Goal: Transaction & Acquisition: Purchase product/service

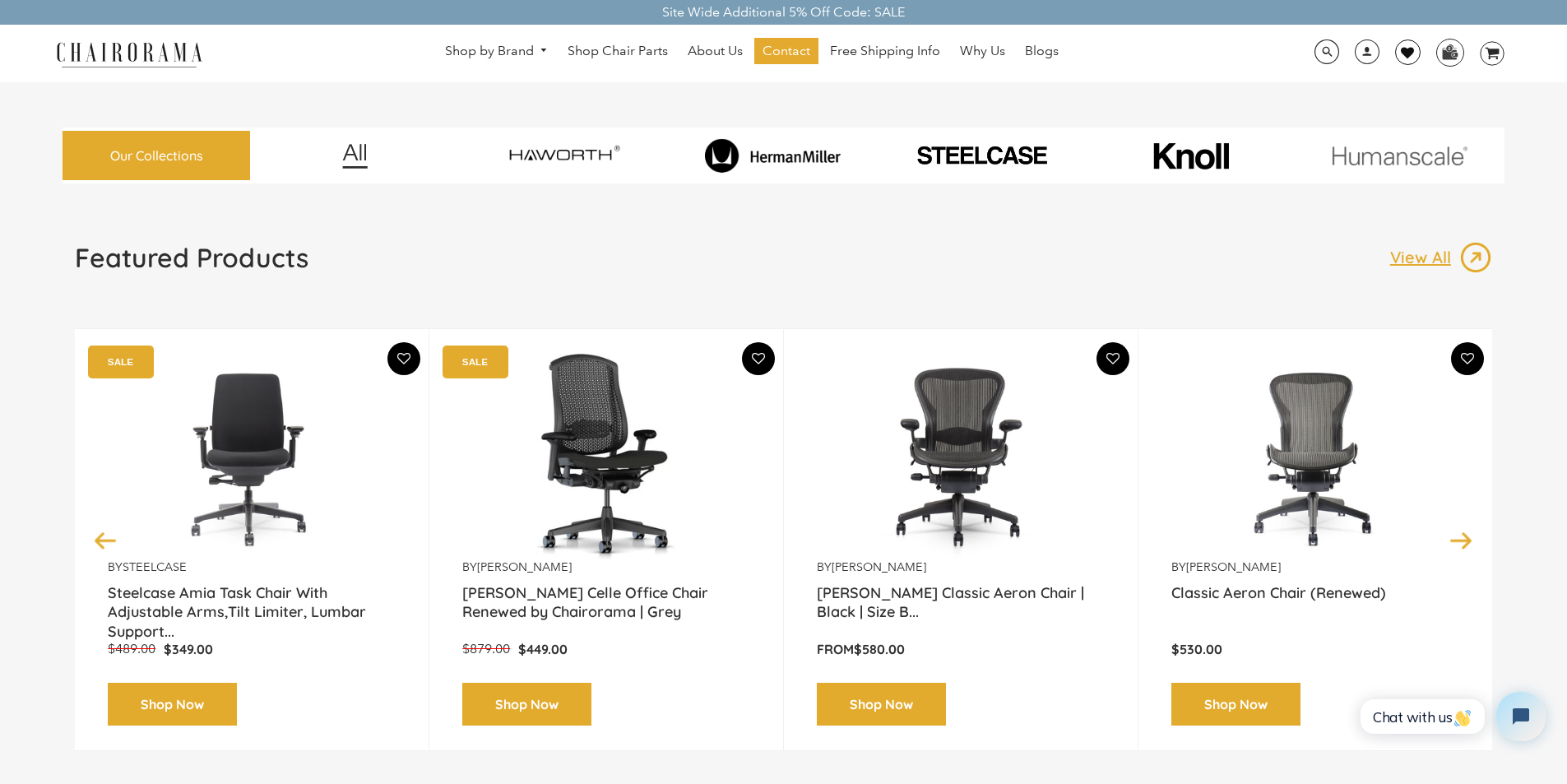
click at [1400, 43] on link at bounding box center [1408, 52] width 25 height 25
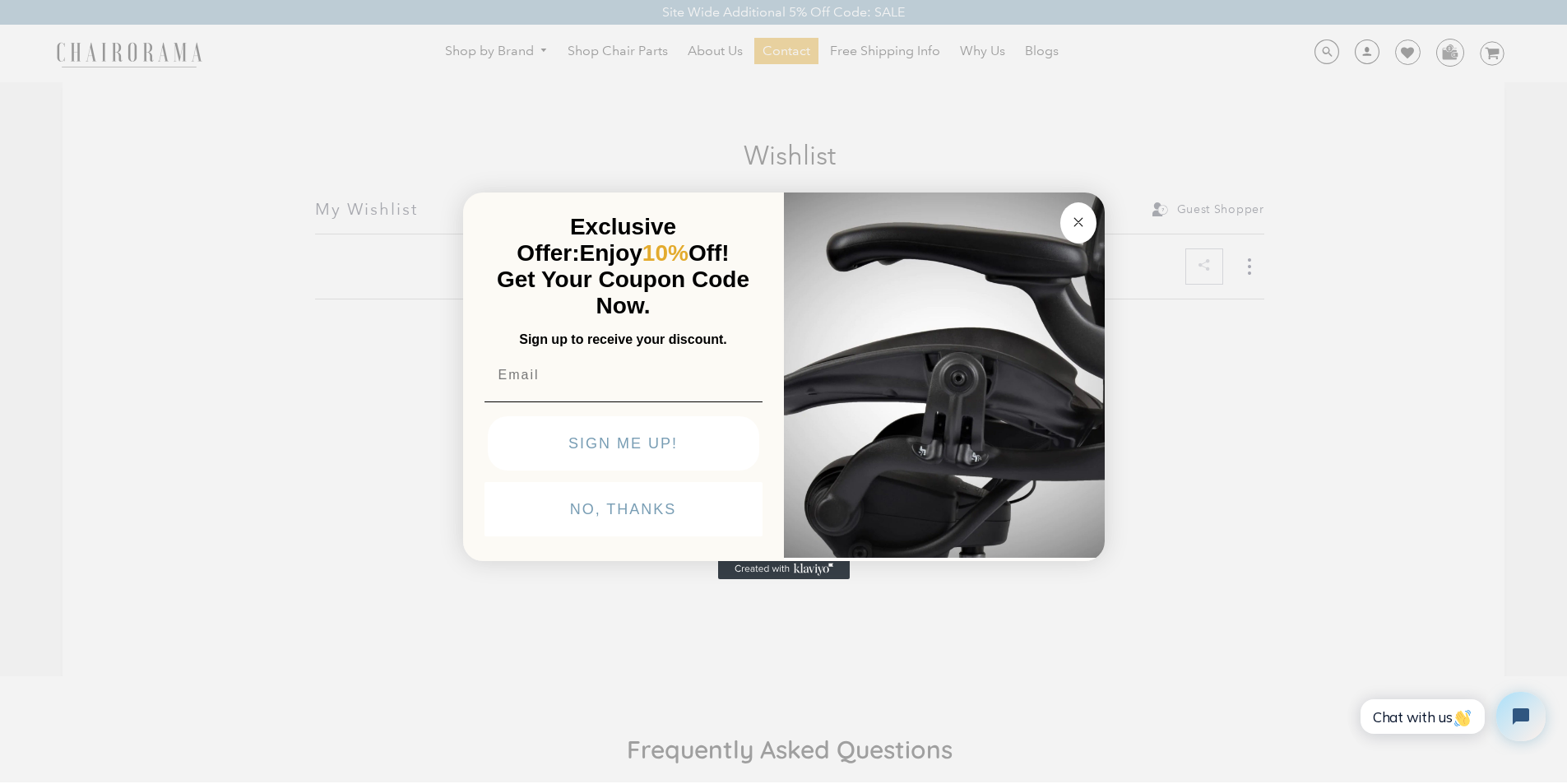
click at [1351, 54] on div "Close dialog Exclusive Offer: Enjoy 10% Off! Get Your Coupon Code Now. Sign up …" at bounding box center [784, 390] width 1567 height 784
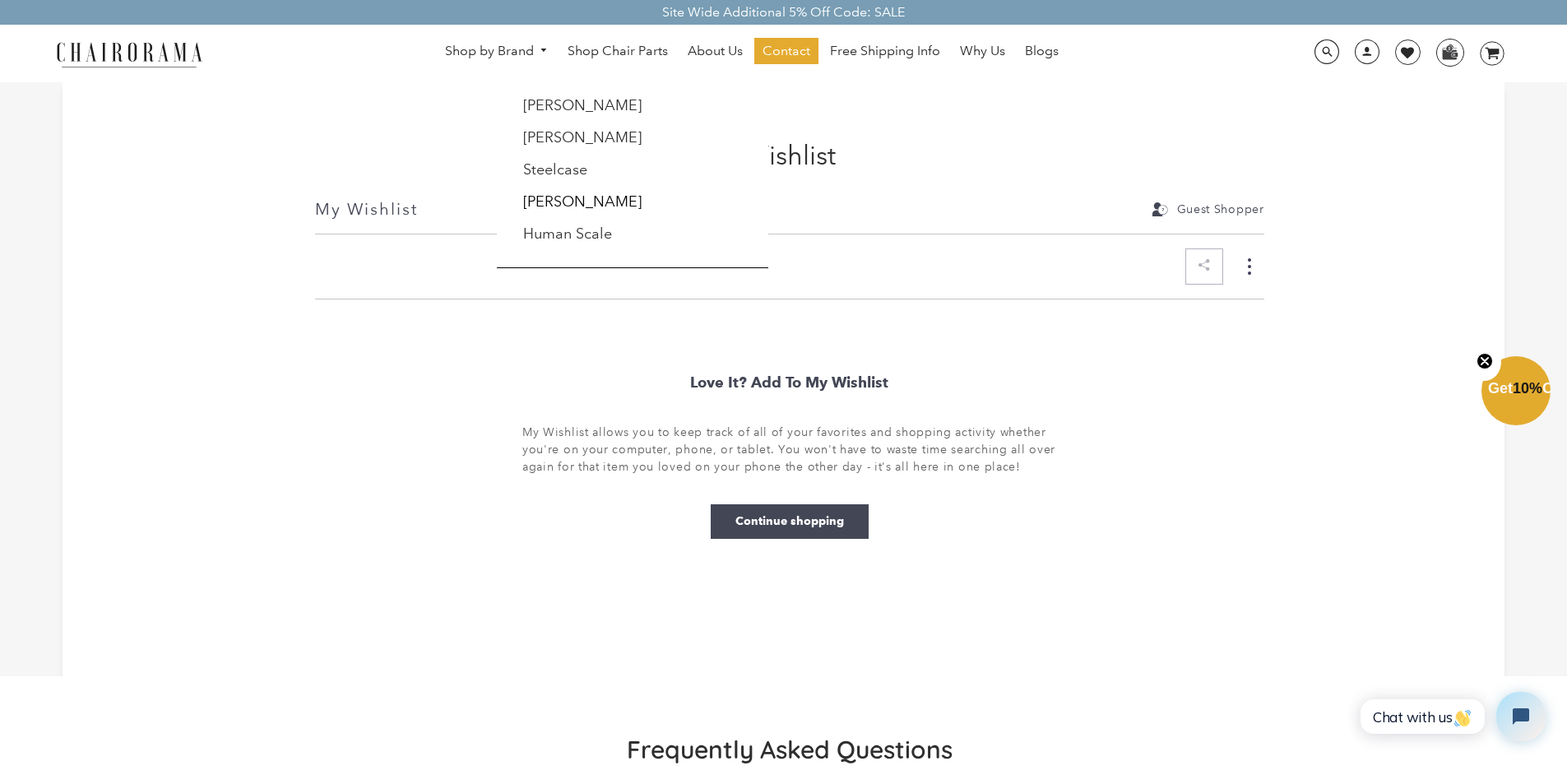
click at [463, 42] on link "Shop by Brand" at bounding box center [496, 51] width 120 height 25
click at [579, 43] on link "Shop Chair Parts" at bounding box center [617, 51] width 117 height 26
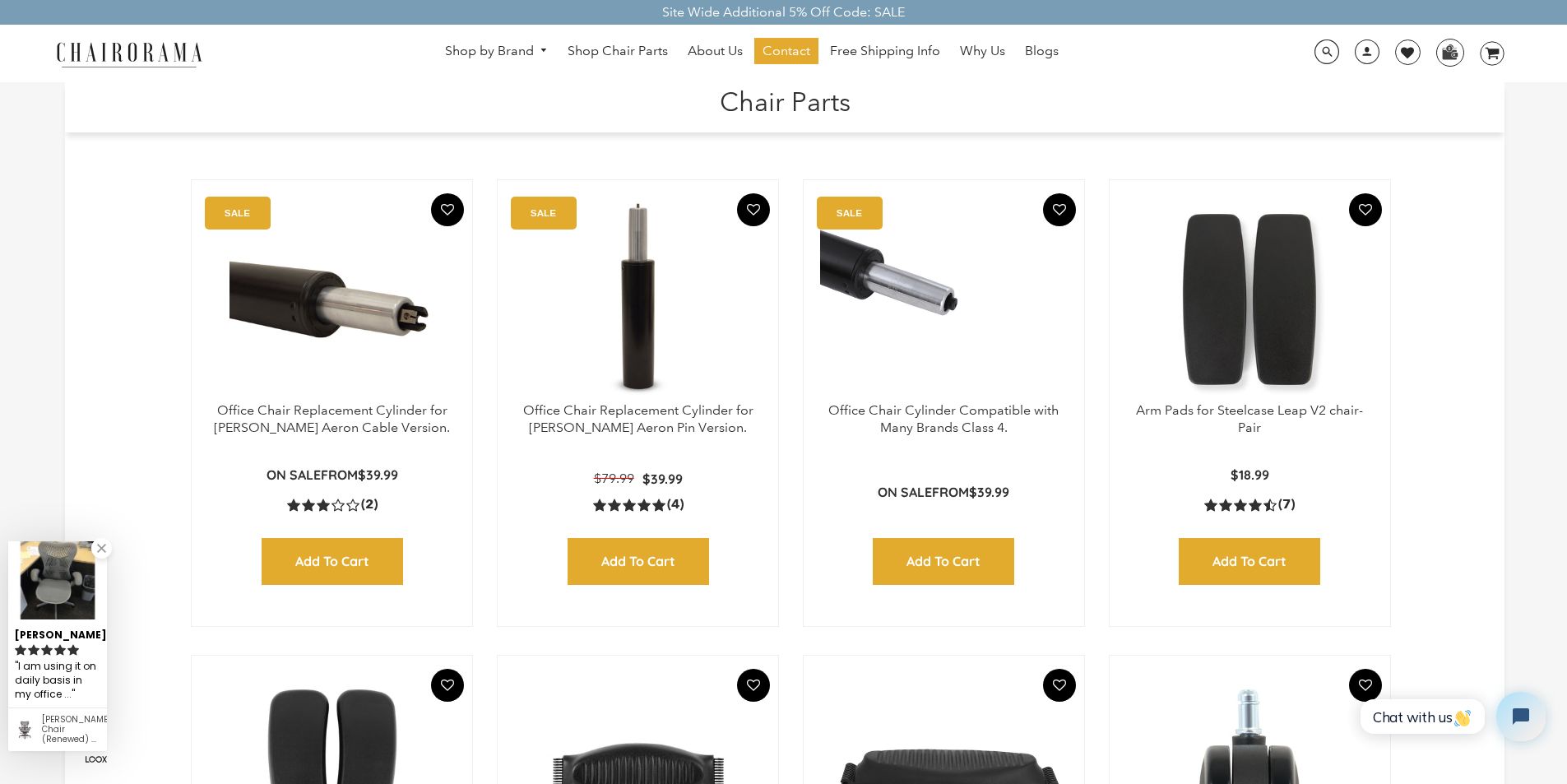
click at [644, 84] on h1 "Chair Parts" at bounding box center [784, 100] width 1407 height 35
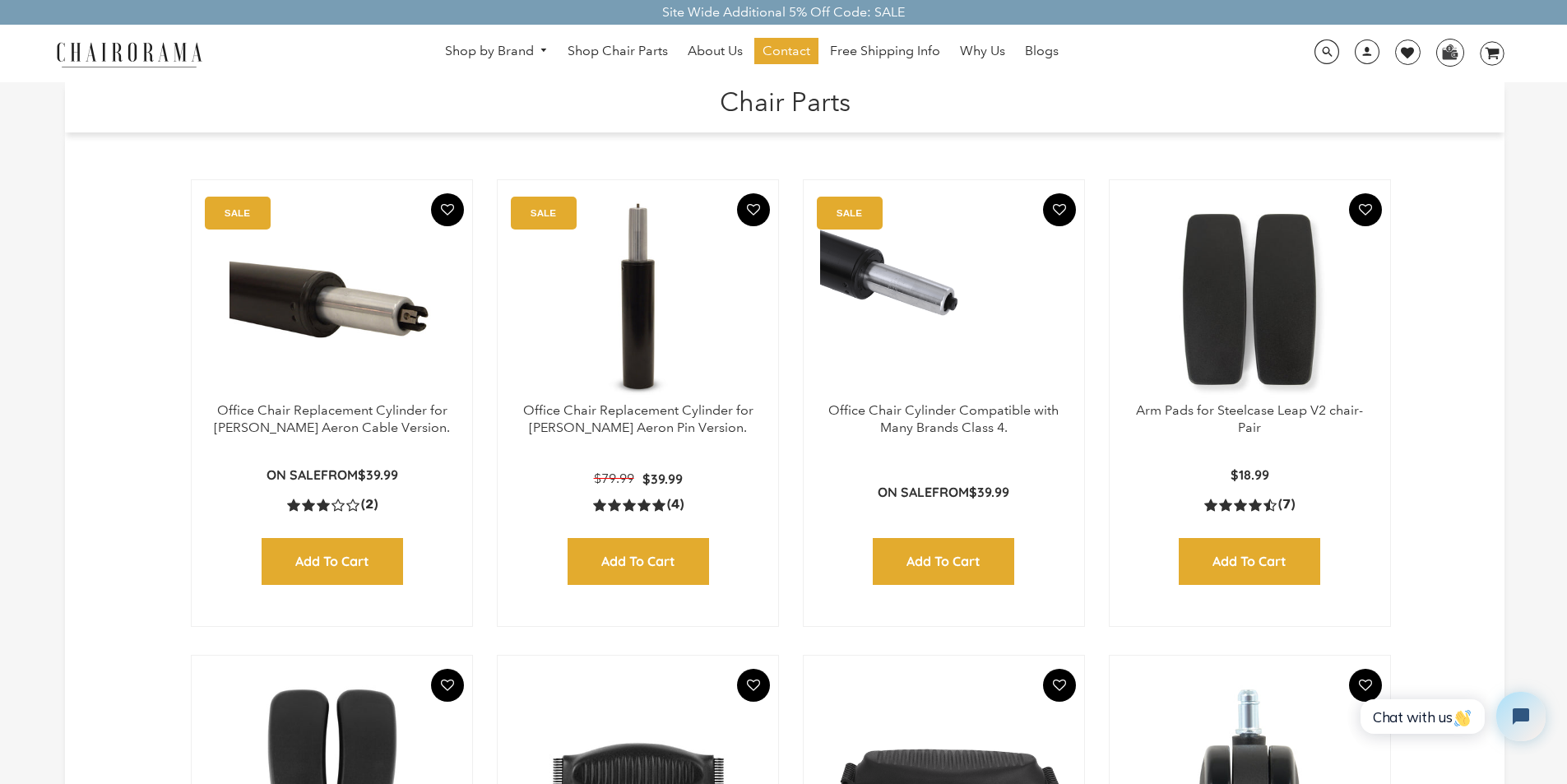
scroll to position [33, 0]
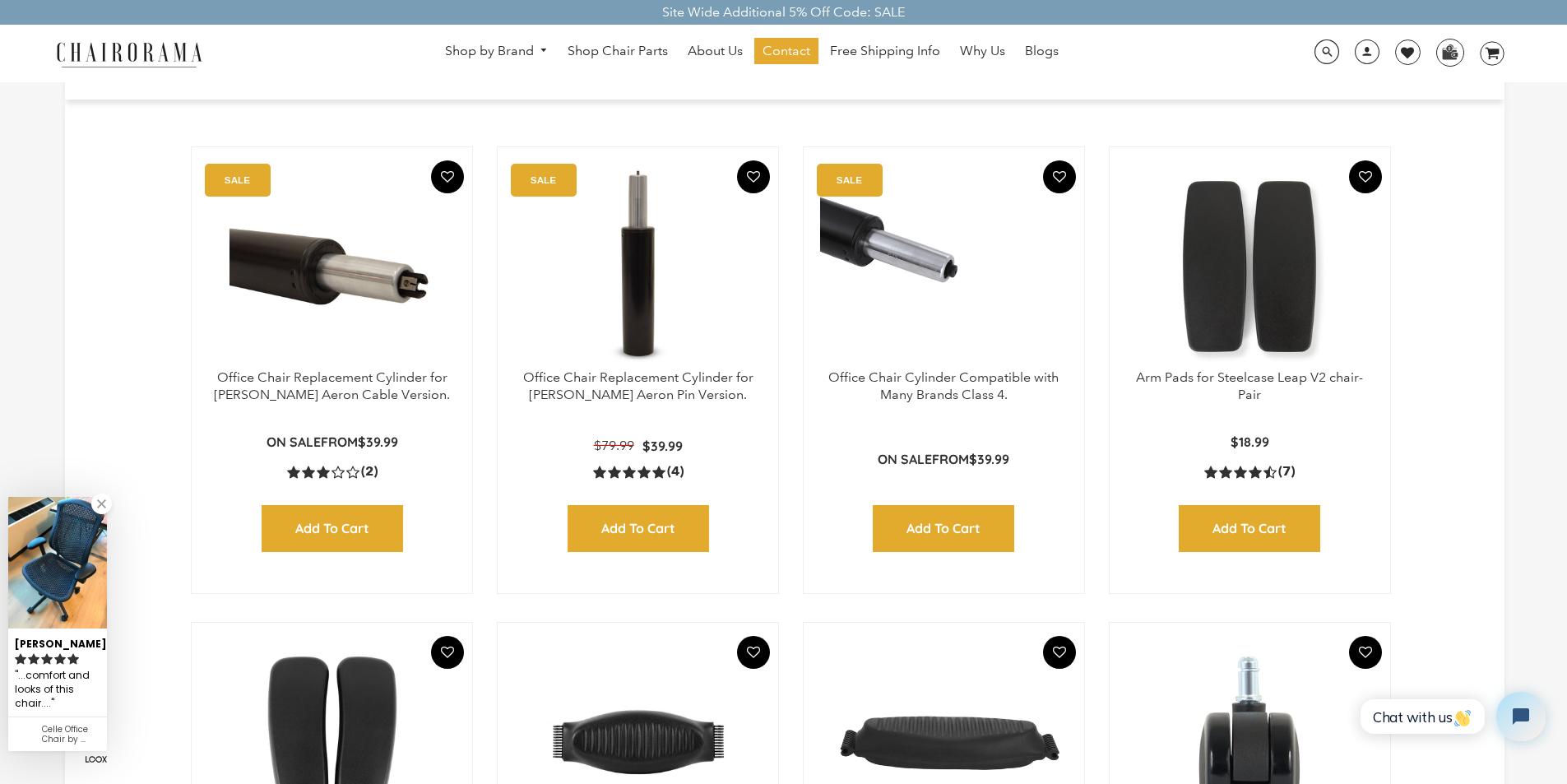
click at [886, 86] on header "Chair Parts" at bounding box center [784, 71] width 1440 height 43
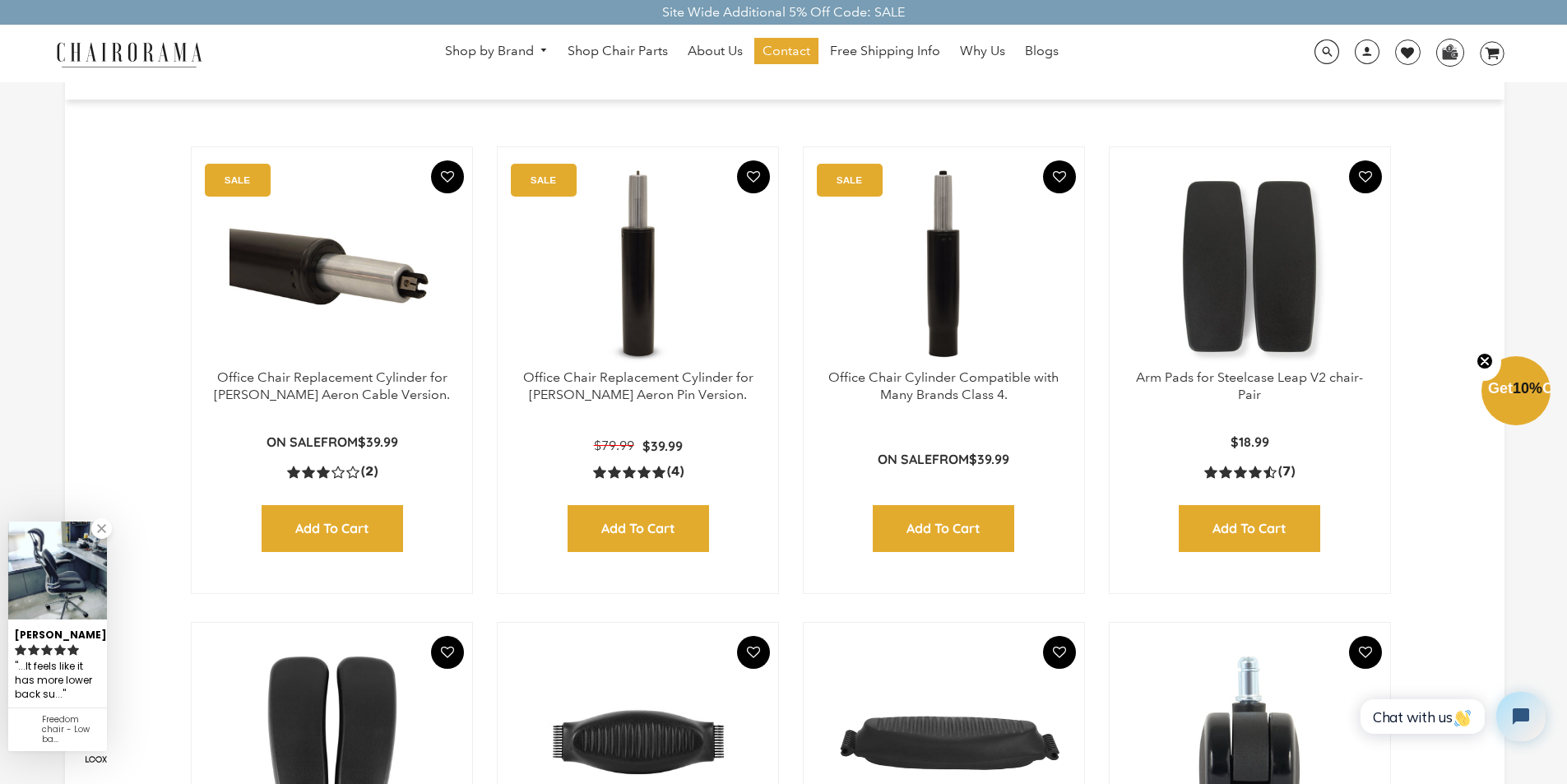
scroll to position [66, 0]
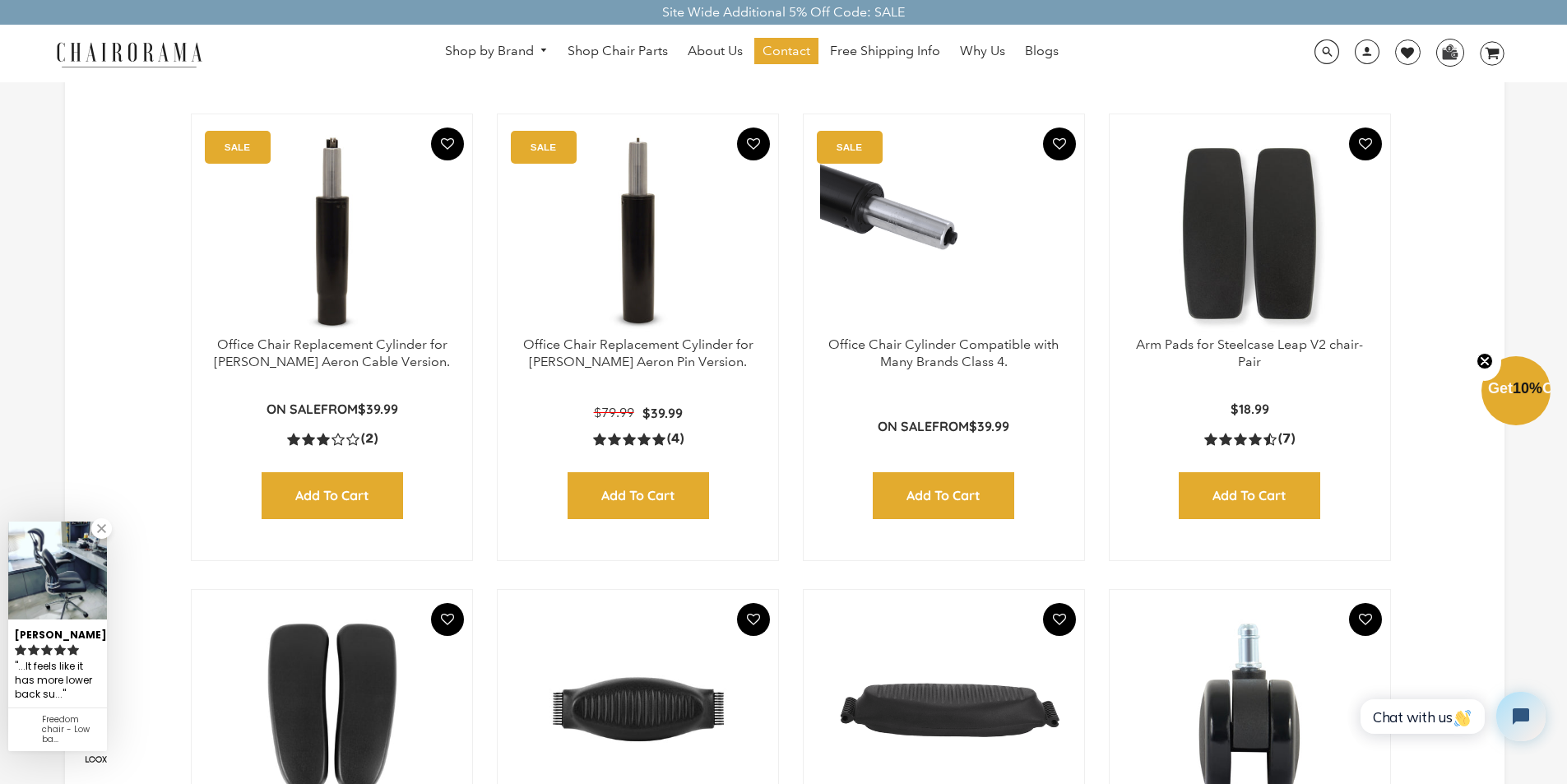
click at [447, 167] on img at bounding box center [331, 233] width 248 height 206
